Goal: Use online tool/utility

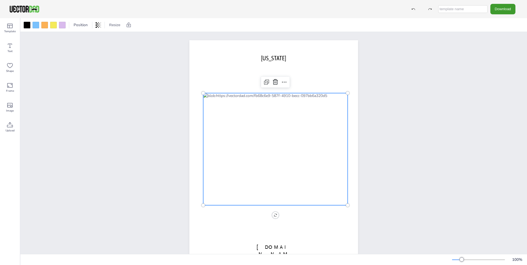
click at [236, 112] on div at bounding box center [275, 149] width 145 height 112
click at [27, 27] on div at bounding box center [27, 25] width 7 height 7
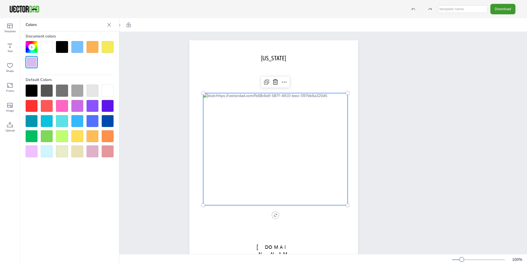
click at [45, 50] on div at bounding box center [47, 47] width 12 height 12
click at [226, 103] on div at bounding box center [275, 149] width 145 height 112
click at [283, 81] on icon at bounding box center [284, 82] width 7 height 7
click at [409, 83] on div "[DOMAIN_NAME] [US_STATE] Copy Ctrl+C Paste Ctrl+V Duplicate Ctrl+D Delete Delet…" at bounding box center [273, 149] width 507 height 235
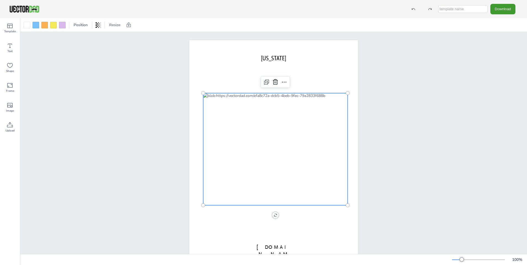
click at [310, 157] on div at bounding box center [275, 149] width 145 height 112
click at [302, 168] on div at bounding box center [275, 149] width 145 height 112
click at [242, 149] on div at bounding box center [275, 149] width 145 height 112
click at [36, 24] on div at bounding box center [36, 25] width 7 height 7
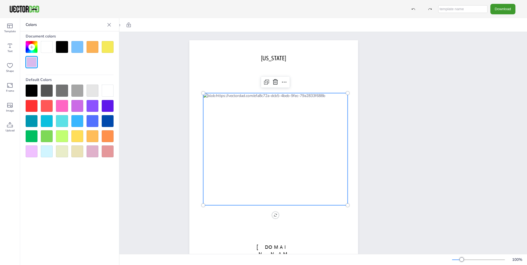
click at [47, 43] on div at bounding box center [47, 47] width 12 height 12
click at [60, 49] on div at bounding box center [62, 47] width 12 height 12
click at [111, 92] on div at bounding box center [108, 91] width 12 height 12
click at [13, 51] on div "Text" at bounding box center [10, 48] width 20 height 20
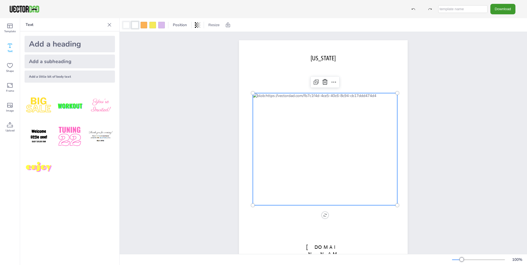
click at [126, 27] on div at bounding box center [126, 25] width 7 height 7
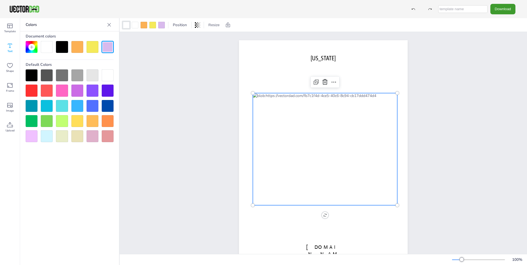
click at [60, 48] on div at bounding box center [62, 47] width 12 height 12
click at [465, 126] on div "[DOMAIN_NAME] [US_STATE]" at bounding box center [324, 149] width 408 height 235
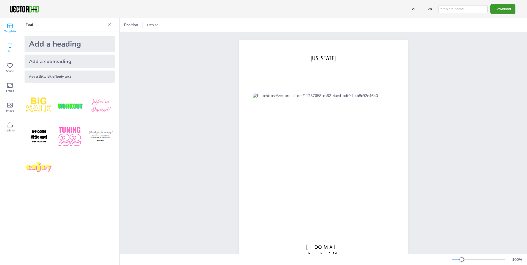
click at [10, 31] on span "Template" at bounding box center [10, 31] width 12 height 4
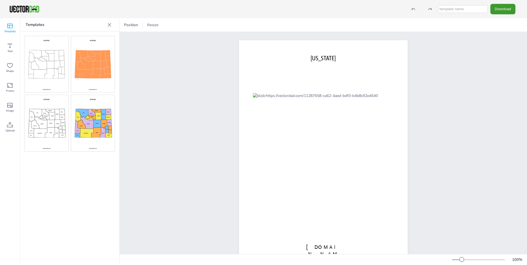
click at [54, 71] on img at bounding box center [47, 64] width 44 height 56
click at [159, 58] on div "[DOMAIN_NAME] [US_STATE]" at bounding box center [324, 149] width 408 height 235
click at [110, 24] on icon at bounding box center [110, 25] width 4 height 4
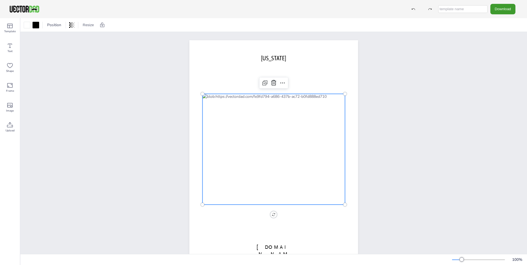
click at [235, 112] on div at bounding box center [274, 149] width 143 height 111
click at [279, 81] on icon at bounding box center [282, 83] width 7 height 7
